Goal: Task Accomplishment & Management: Use online tool/utility

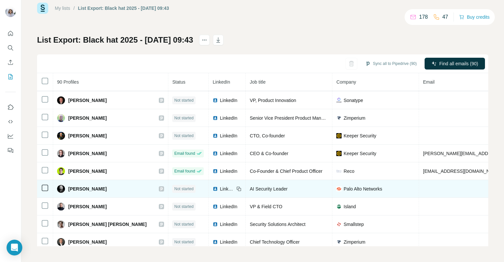
scroll to position [742, 0]
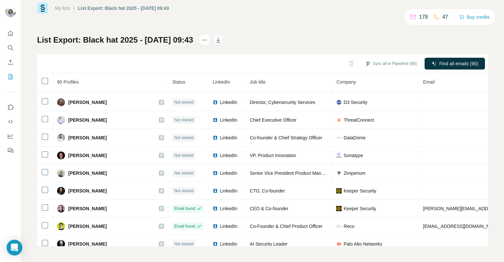
click at [222, 40] on icon "button" at bounding box center [218, 40] width 7 height 7
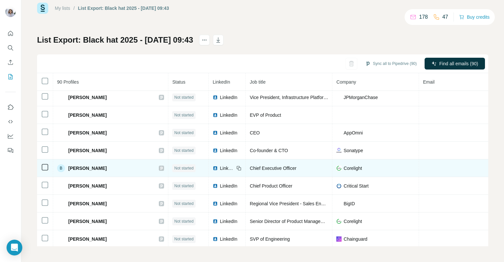
scroll to position [1136, 0]
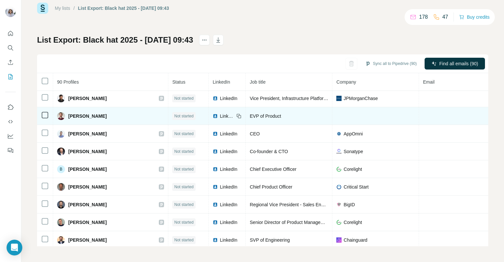
click at [333, 108] on td at bounding box center [376, 116] width 87 height 18
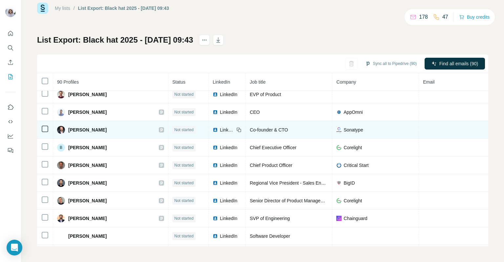
scroll to position [1169, 0]
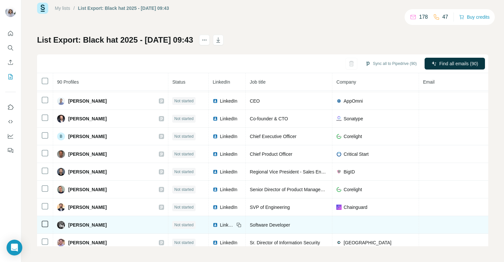
click at [342, 216] on td at bounding box center [376, 225] width 87 height 18
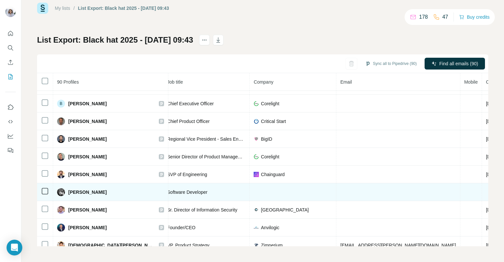
scroll to position [1202, 0]
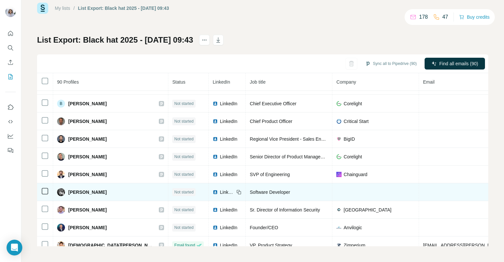
click at [96, 189] on span "[PERSON_NAME]" at bounding box center [87, 192] width 38 height 7
click at [236, 190] on icon at bounding box center [238, 192] width 5 height 5
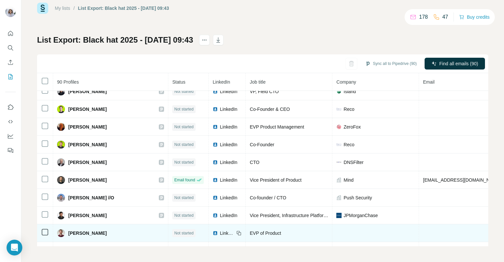
scroll to position [1071, 0]
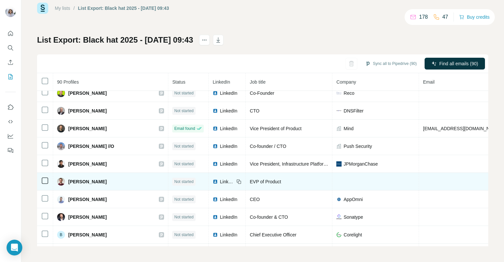
click at [236, 179] on icon at bounding box center [238, 181] width 5 height 5
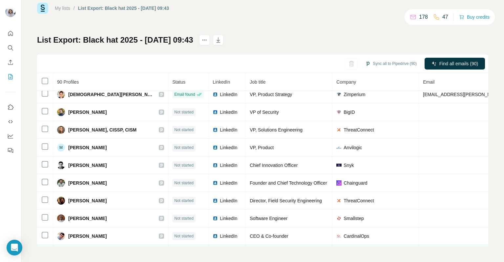
scroll to position [1268, 0]
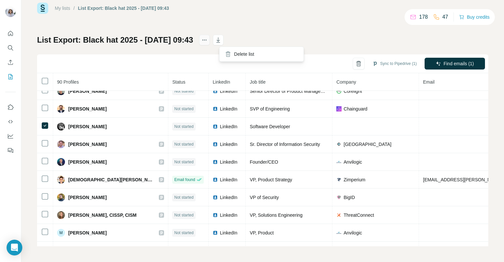
click at [208, 38] on icon "actions" at bounding box center [204, 40] width 7 height 7
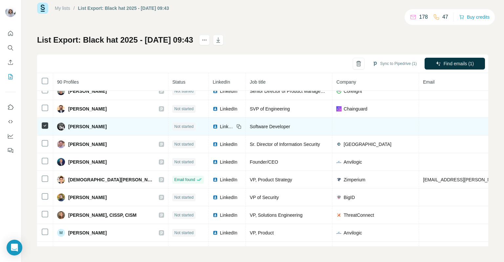
click at [89, 123] on span "[PERSON_NAME]" at bounding box center [87, 126] width 38 height 7
click at [91, 123] on span "[PERSON_NAME]" at bounding box center [87, 126] width 38 height 7
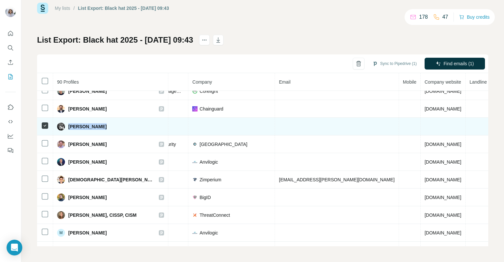
click at [421, 121] on td at bounding box center [443, 127] width 45 height 18
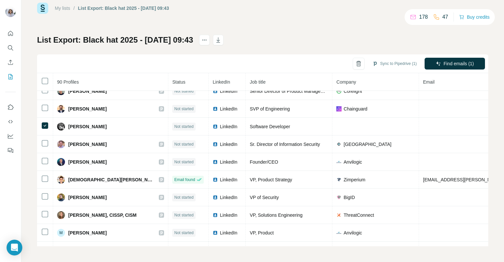
scroll to position [1088, 0]
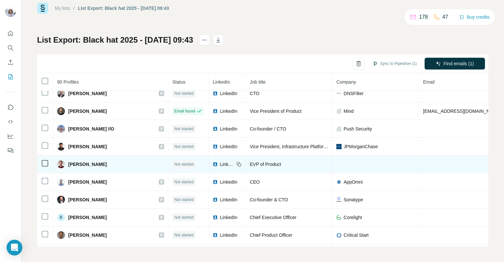
click at [236, 162] on icon at bounding box center [238, 164] width 5 height 5
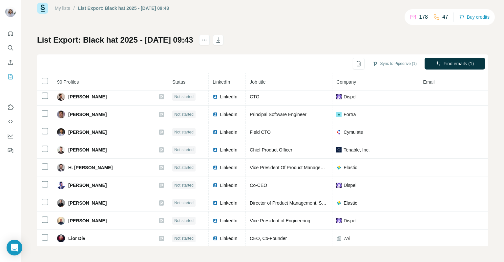
scroll to position [0, 0]
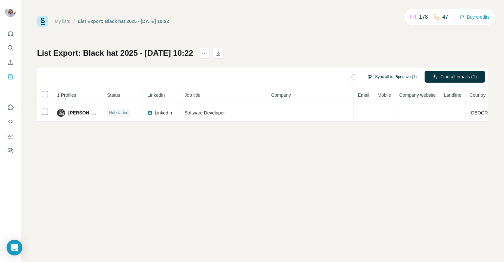
click at [409, 79] on button "Sync all to Pipedrive (1)" at bounding box center [392, 77] width 59 height 10
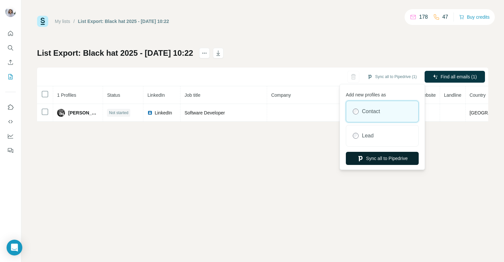
click at [387, 157] on button "Sync all to Pipedrive" at bounding box center [382, 158] width 73 height 13
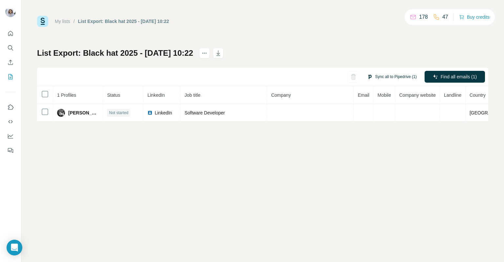
click at [408, 74] on button "Sync all to Pipedrive (1)" at bounding box center [392, 77] width 59 height 10
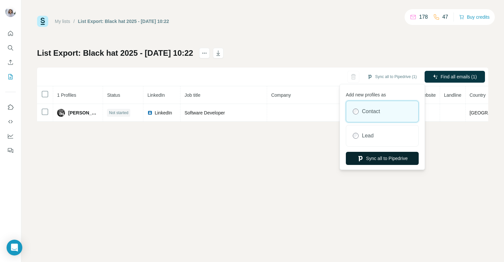
click at [388, 164] on button "Sync all to Pipedrive" at bounding box center [382, 158] width 73 height 13
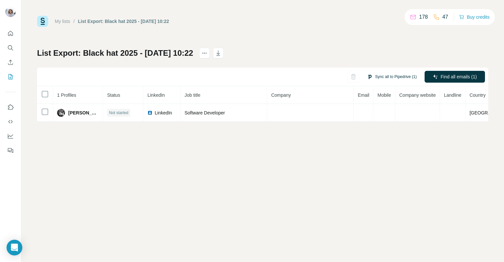
click at [393, 78] on button "Sync all to Pipedrive (1)" at bounding box center [392, 77] width 59 height 10
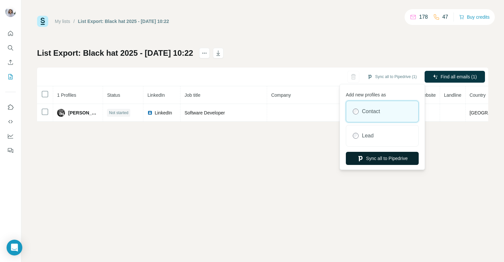
click at [392, 158] on button "Sync all to Pipedrive" at bounding box center [382, 158] width 73 height 13
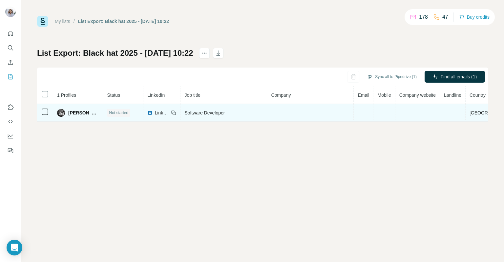
click at [95, 112] on span "[PERSON_NAME]" at bounding box center [83, 113] width 31 height 7
click at [94, 112] on span "[PERSON_NAME]" at bounding box center [83, 113] width 31 height 7
click at [93, 112] on span "[PERSON_NAME]" at bounding box center [83, 113] width 31 height 7
click at [82, 116] on div "[PERSON_NAME]" at bounding box center [78, 113] width 42 height 8
